Goal: Task Accomplishment & Management: Use online tool/utility

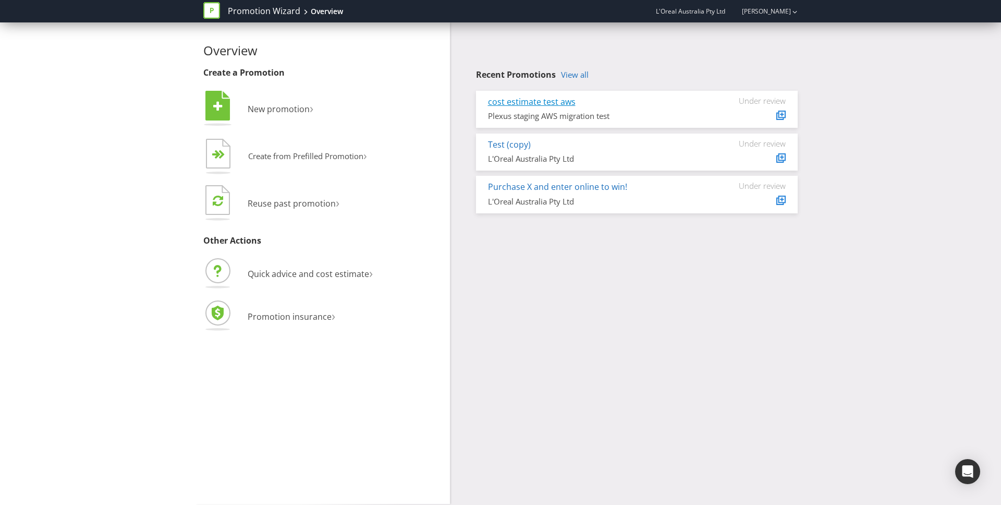
click at [552, 102] on link "cost estimate test aws" at bounding box center [532, 101] width 88 height 11
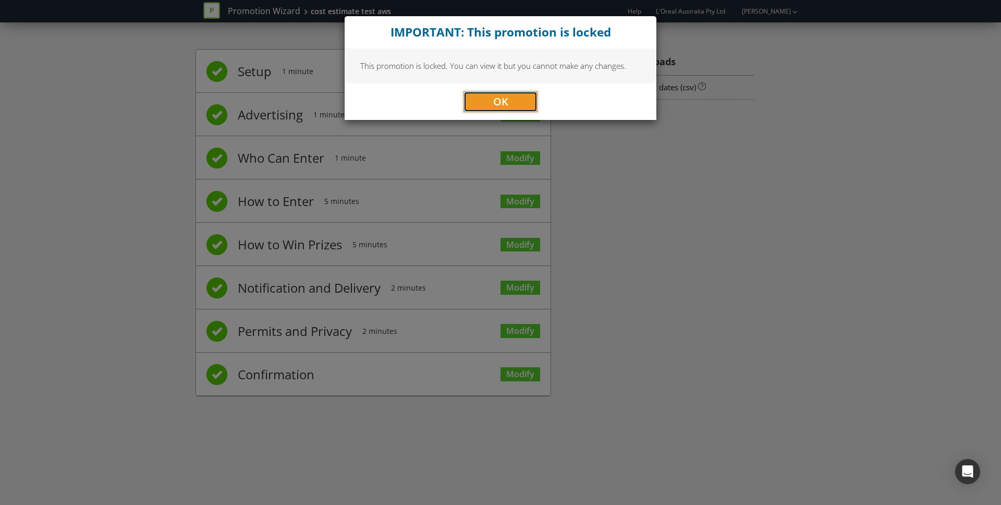
click at [514, 103] on button "OK" at bounding box center [500, 101] width 74 height 21
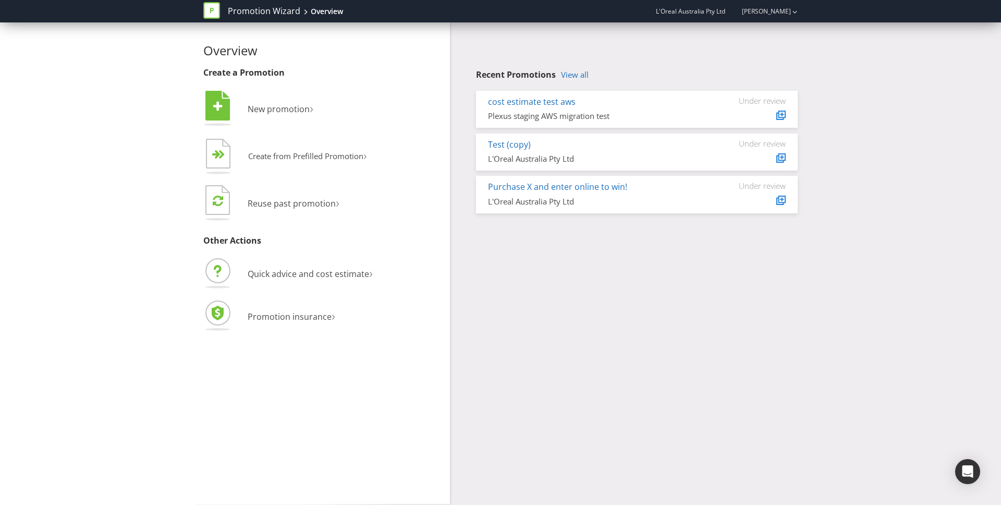
click at [204, 8] on icon at bounding box center [211, 10] width 17 height 17
click at [207, 9] on icon at bounding box center [211, 10] width 17 height 17
click at [770, 11] on link "[PERSON_NAME]" at bounding box center [760, 11] width 59 height 9
click at [241, 10] on link "Promotion Wizard" at bounding box center [264, 11] width 72 height 12
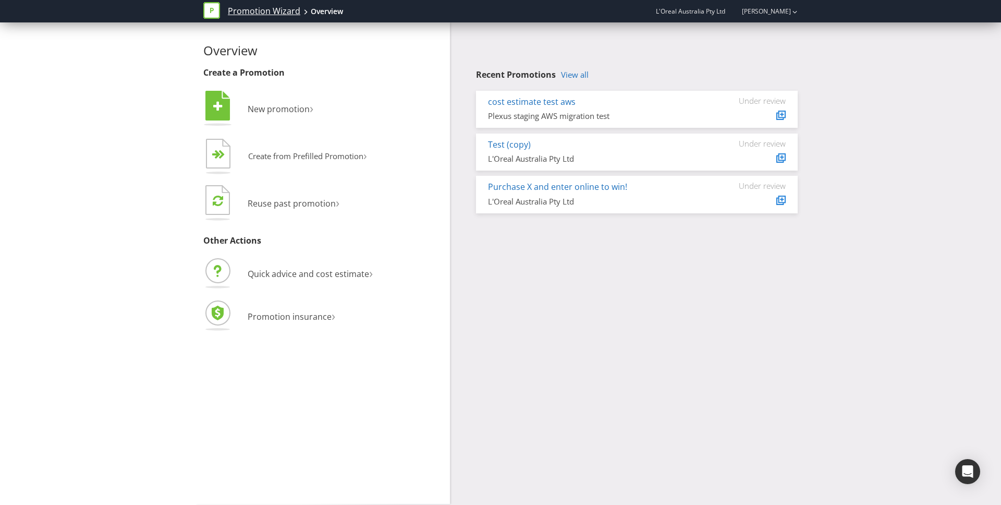
click at [241, 10] on link "Promotion Wizard" at bounding box center [264, 11] width 72 height 12
click at [792, 11] on div "button" at bounding box center [794, 11] width 5 height 17
click at [571, 82] on div "Recent Promotions View all cost estimate test aws Plexus staging AWS migration …" at bounding box center [637, 141] width 322 height 143
